Goal: Information Seeking & Learning: Learn about a topic

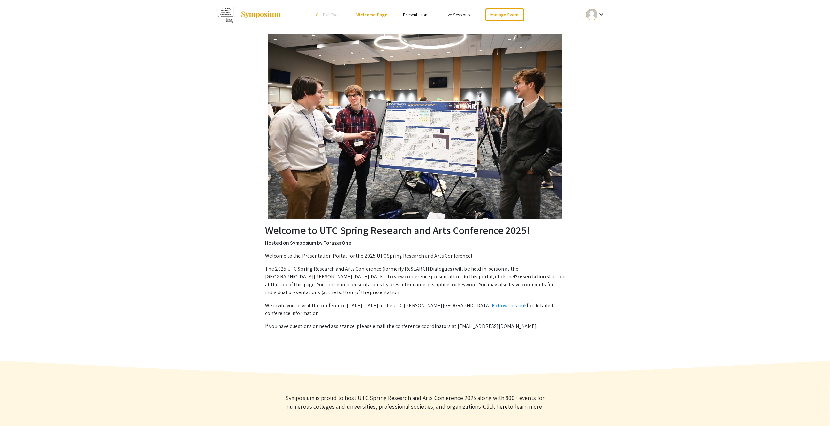
click at [412, 15] on link "Presentations" at bounding box center [416, 15] width 26 height 6
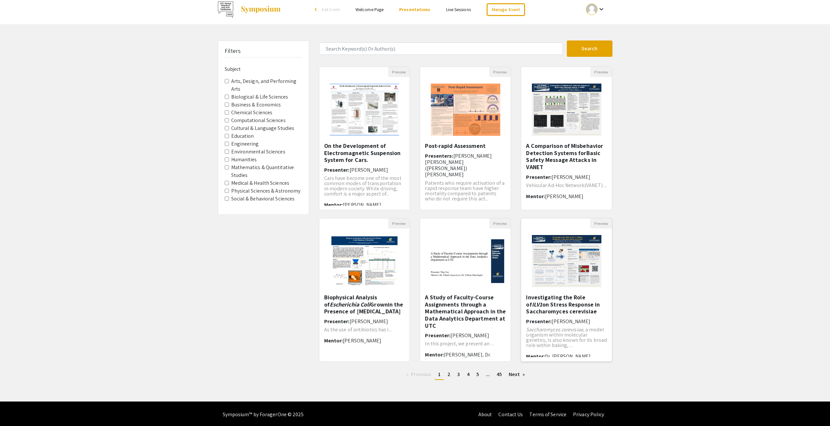
scroll to position [7, 0]
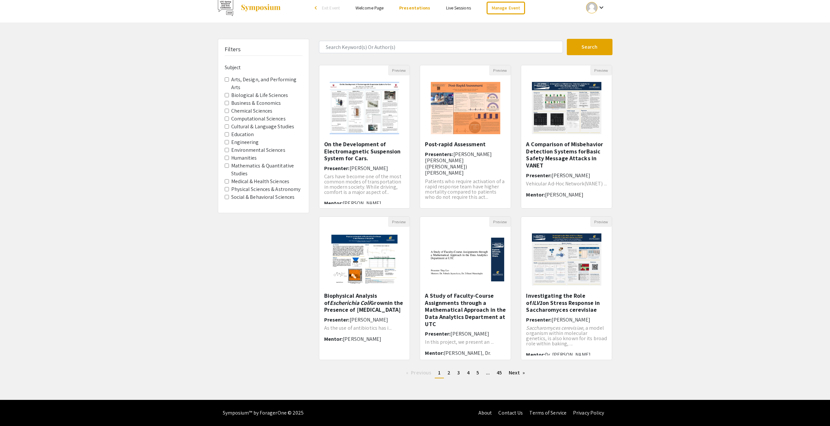
click at [566, 259] on img "Open Presentation <p>Investigating the Role of <em>ILV1</em> on Stress Response…" at bounding box center [567, 259] width 83 height 65
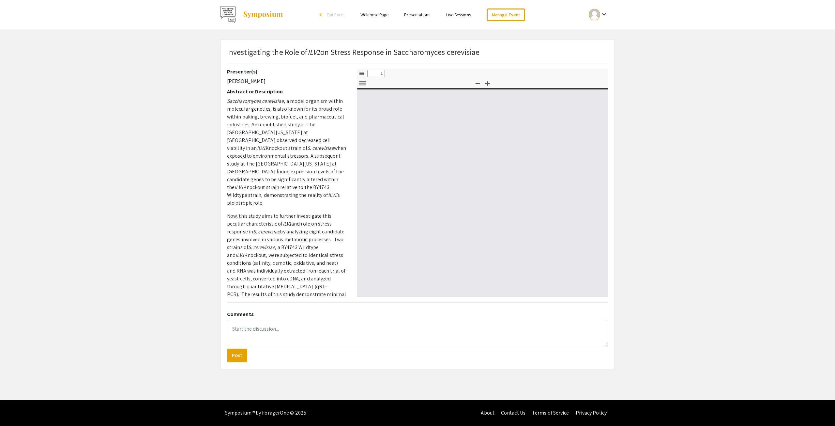
select select "custom"
type input "0"
select select "custom"
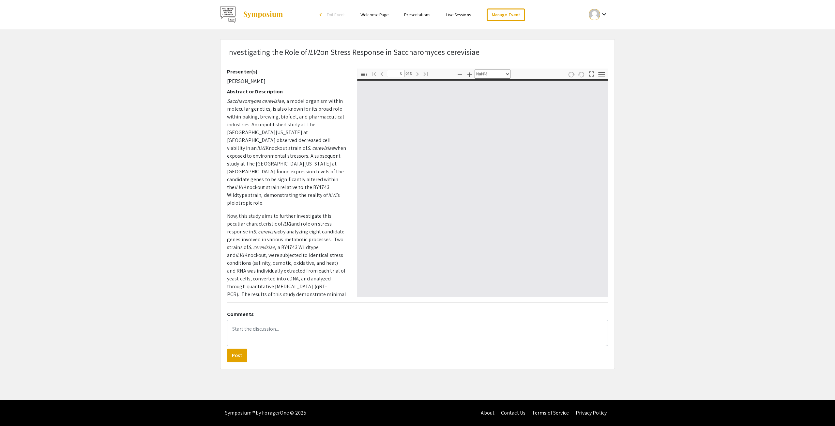
type input "1"
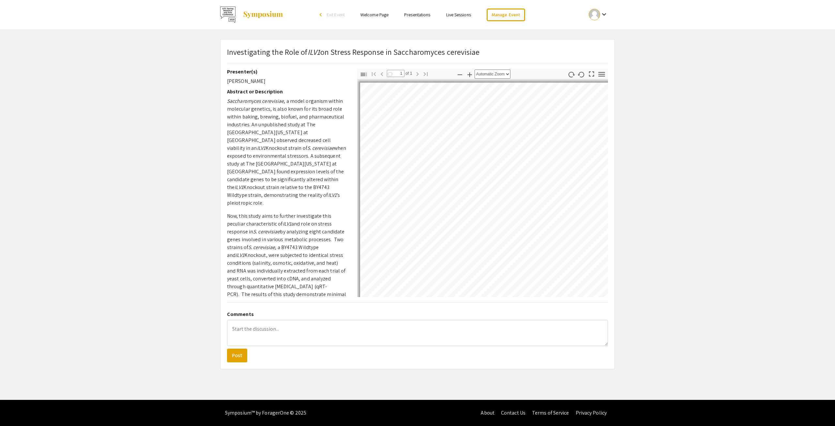
select select "auto"
